Goal: Transaction & Acquisition: Purchase product/service

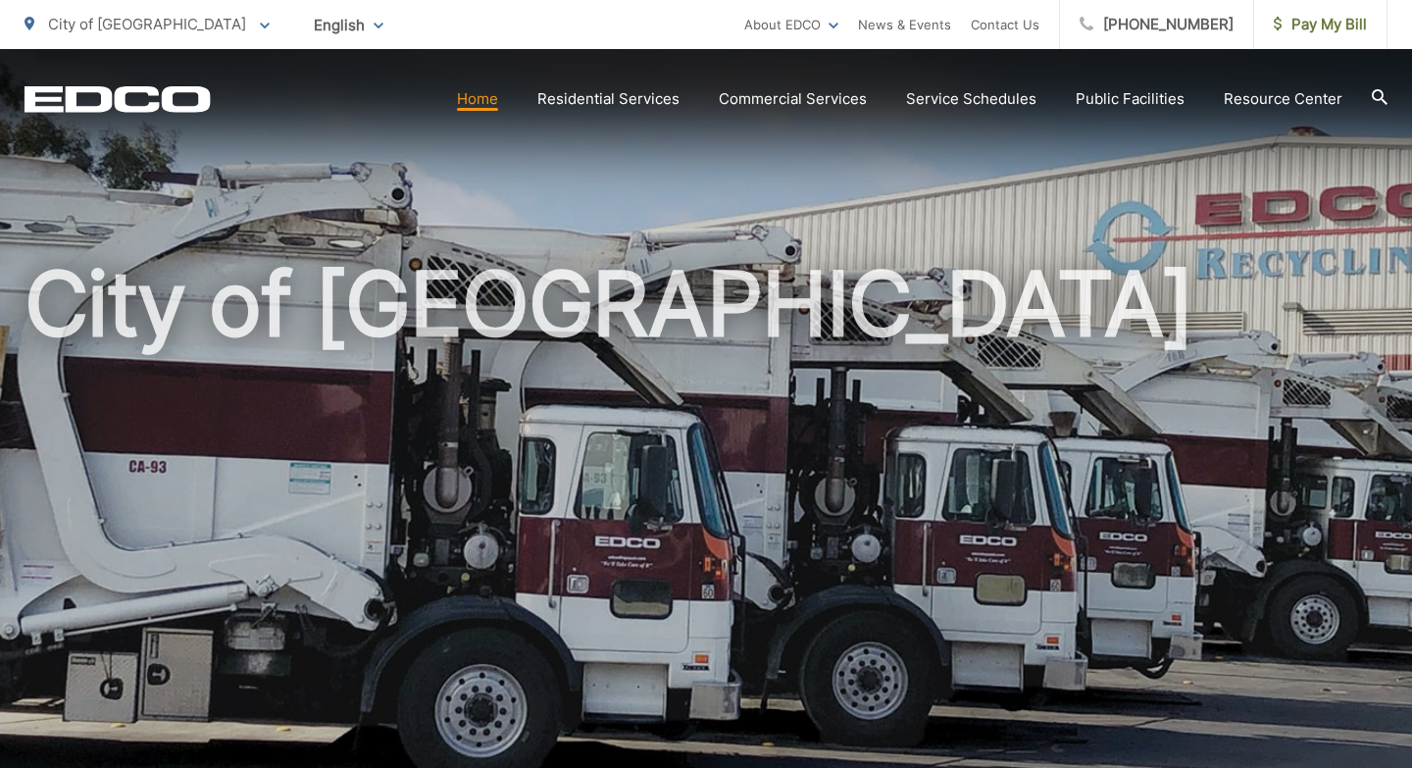
click at [173, 109] on icon "EDCD logo. Return to the homepage." at bounding box center [117, 98] width 185 height 25
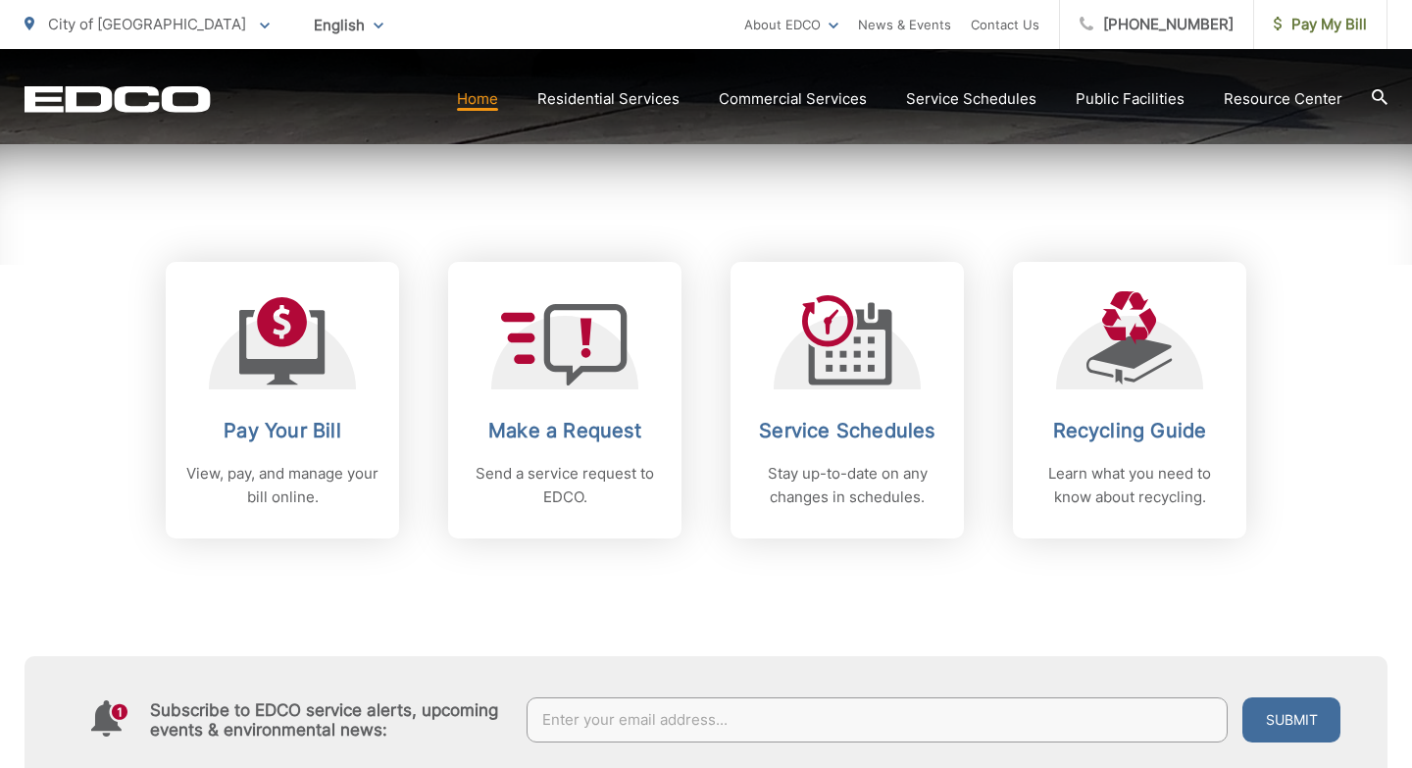
scroll to position [729, 0]
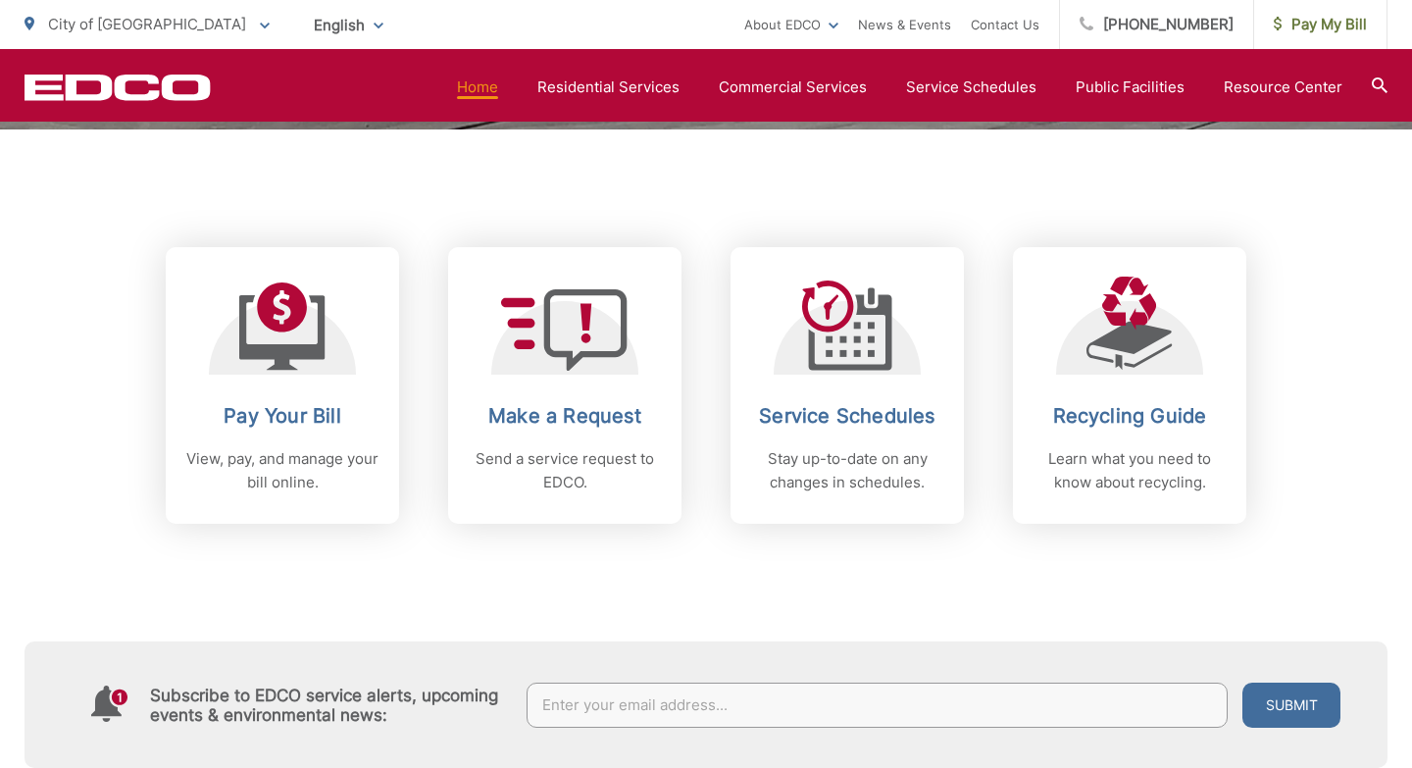
click at [377, 390] on link "Pay Your Bill View, pay, and manage your bill online." at bounding box center [282, 385] width 233 height 277
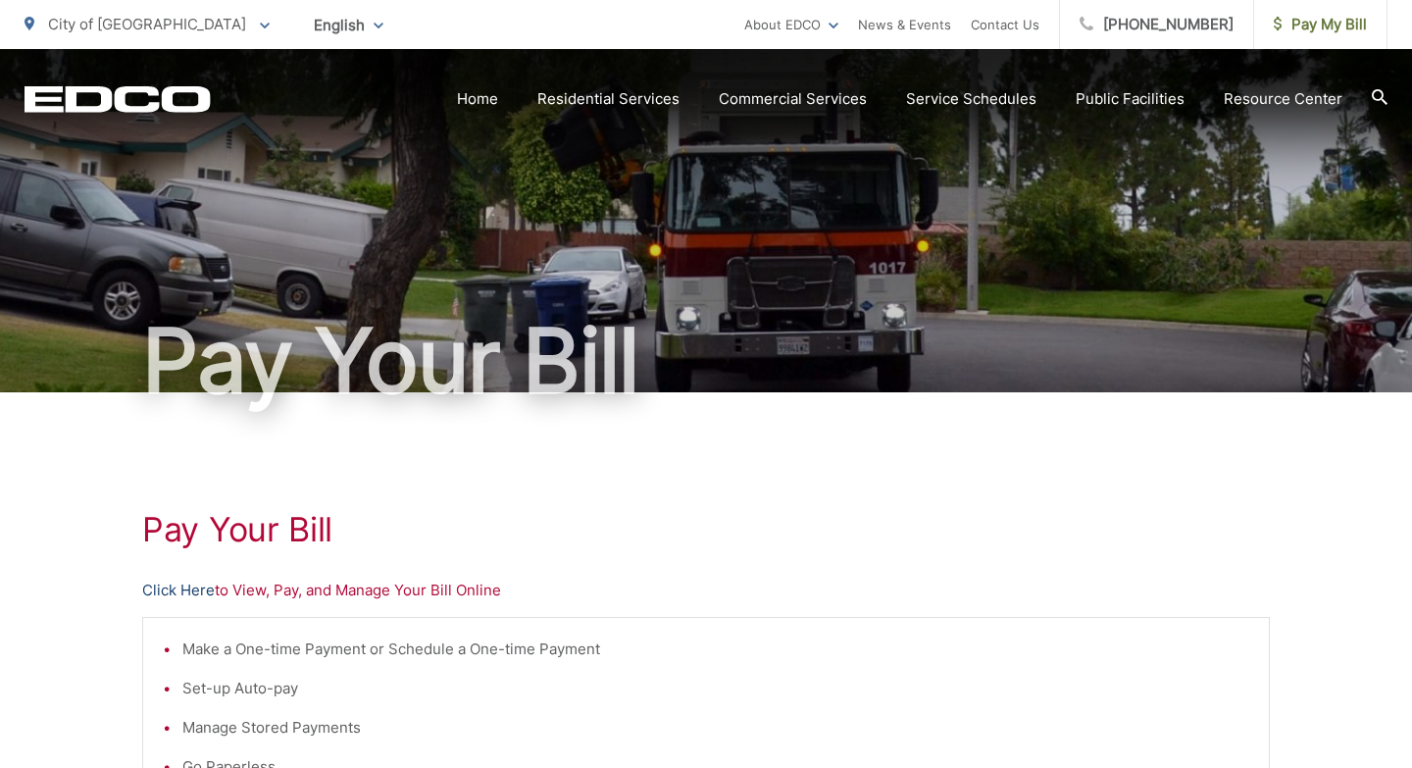
click at [193, 587] on link "Click Here" at bounding box center [178, 591] width 73 height 24
click at [175, 586] on link "Click Here" at bounding box center [178, 591] width 73 height 24
click at [165, 590] on link "Click Here" at bounding box center [178, 591] width 73 height 24
click at [181, 584] on link "Click Here" at bounding box center [178, 591] width 73 height 24
